Goal: Find contact information: Find contact information

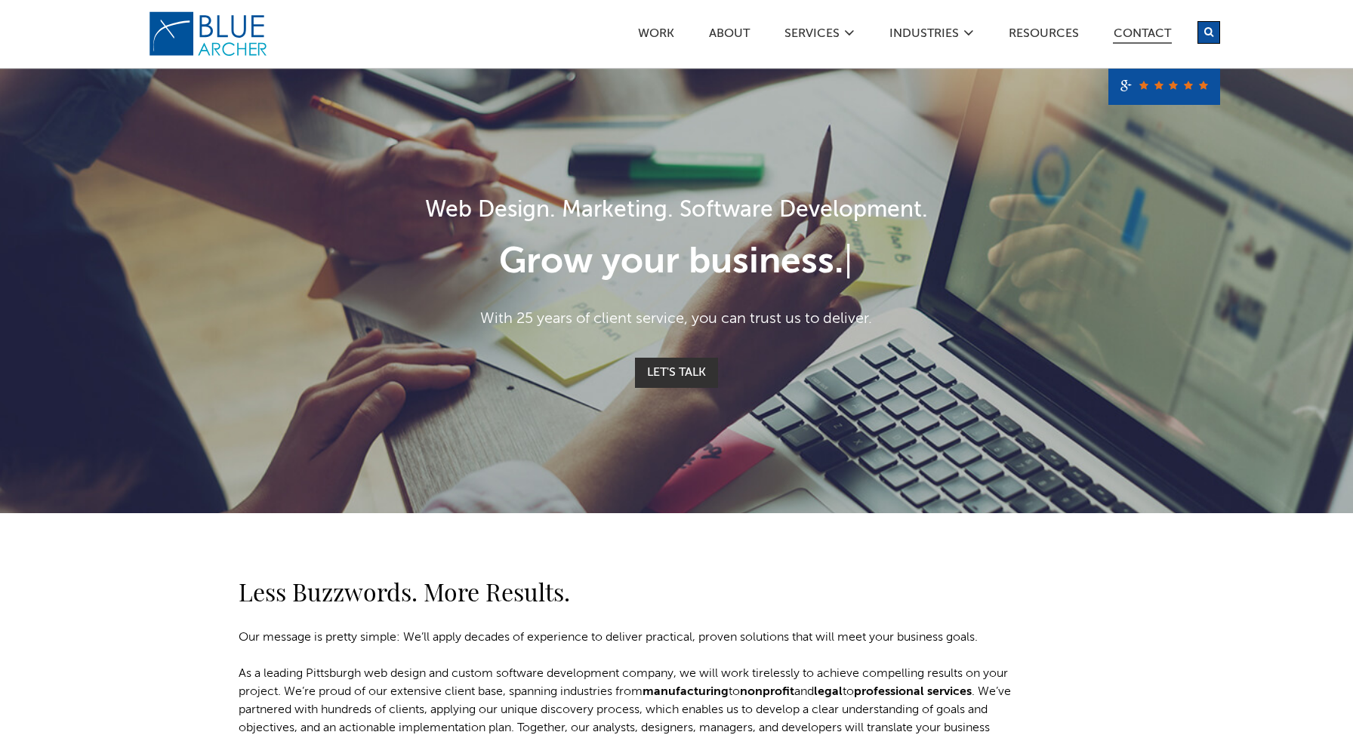
click at [1132, 36] on link "Contact" at bounding box center [1142, 36] width 59 height 16
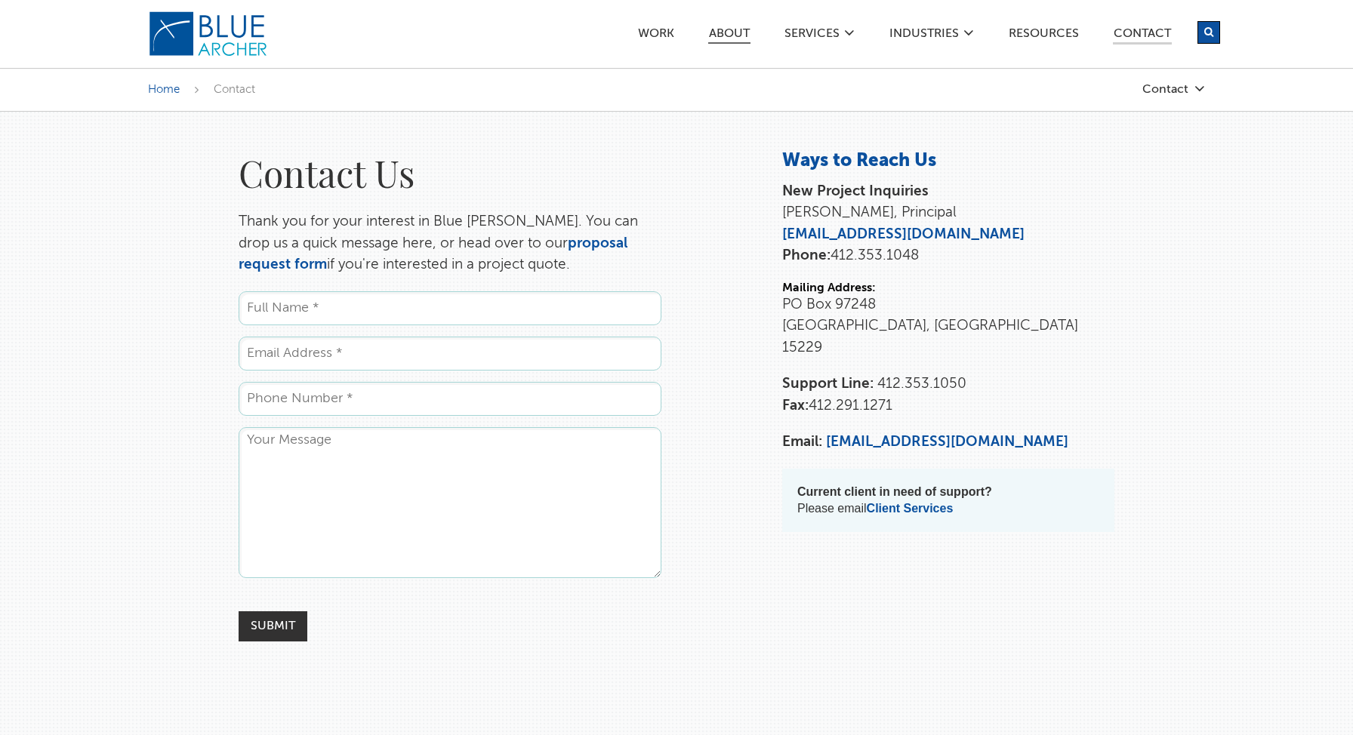
click at [744, 37] on link "ABOUT" at bounding box center [729, 36] width 42 height 16
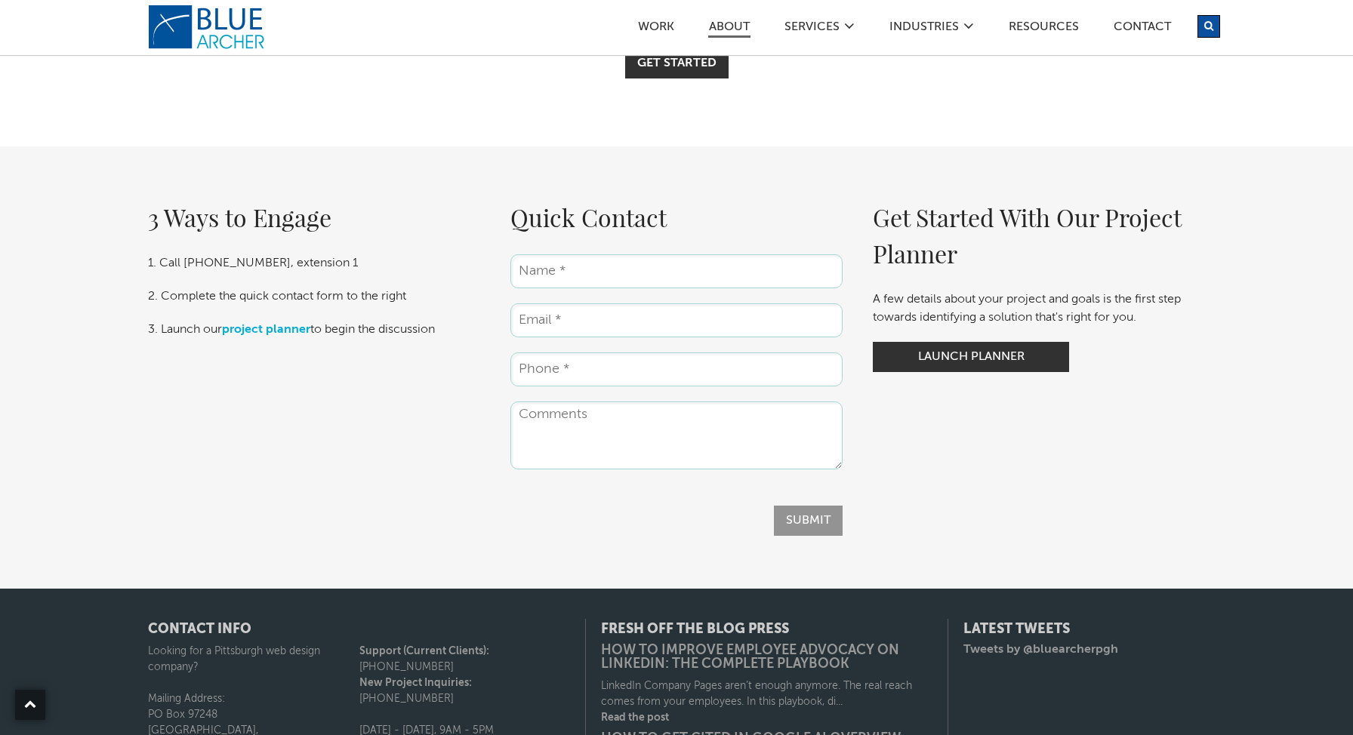
scroll to position [4424, 0]
